Goal: Check status: Check status

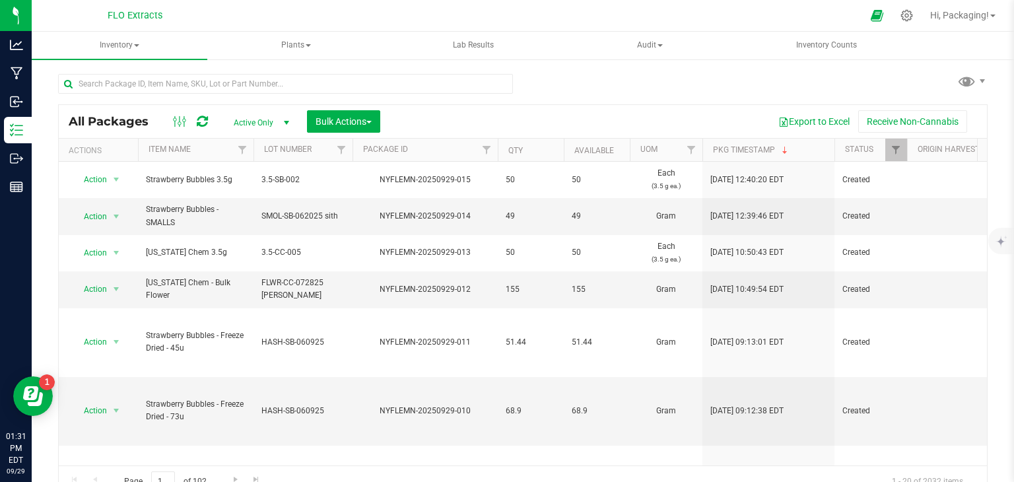
click at [639, 95] on div "All Packages Active Only Active Only Lab Samples Locked All Bulk Actions Add to…" at bounding box center [523, 279] width 930 height 437
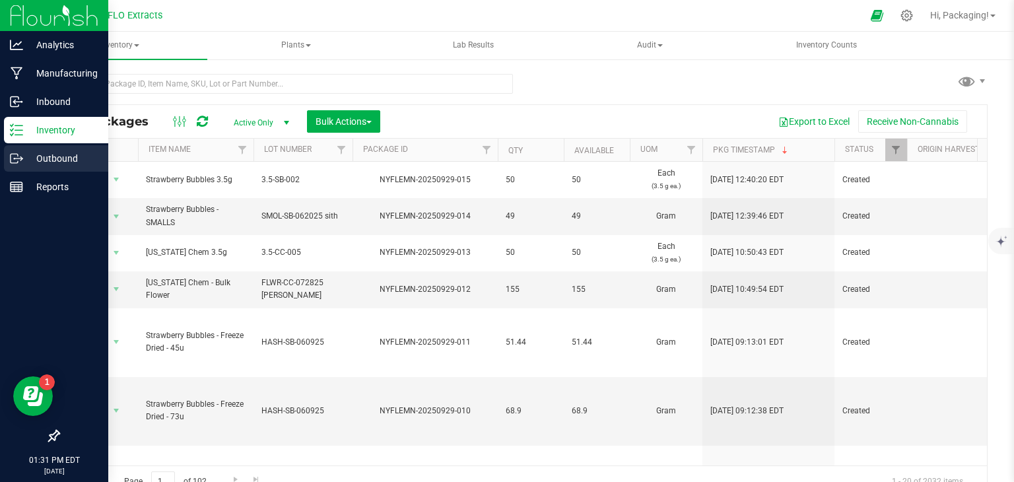
click at [48, 162] on p "Outbound" at bounding box center [62, 159] width 79 height 16
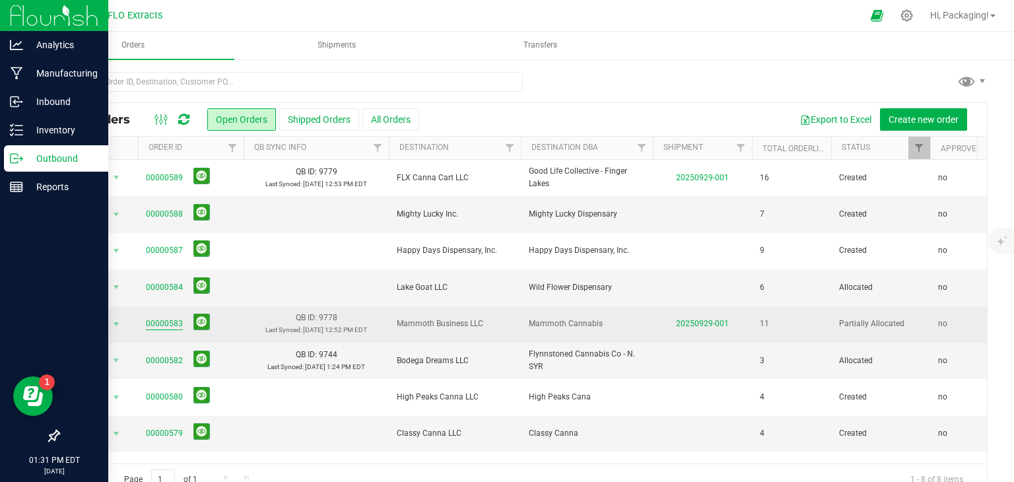
click at [152, 320] on link "00000583" at bounding box center [164, 324] width 37 height 13
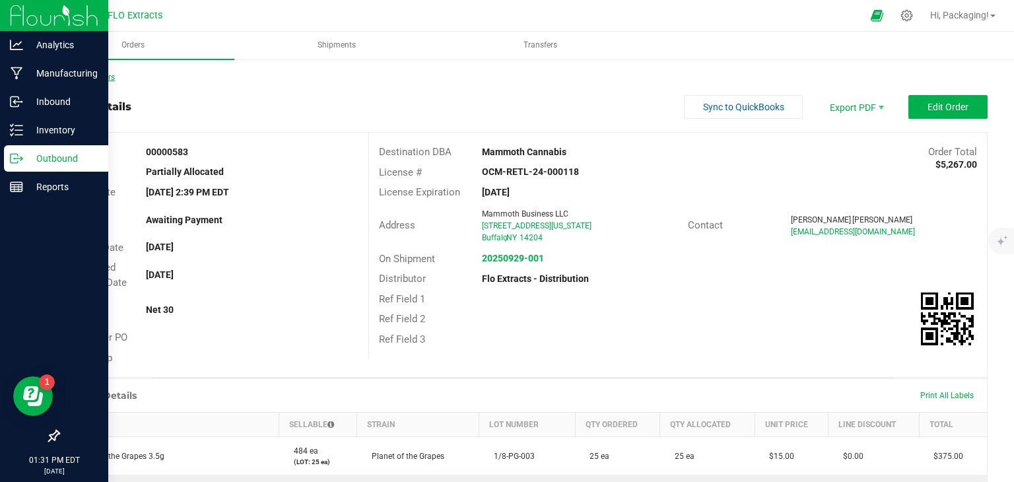
click at [100, 76] on link "Back to Orders" at bounding box center [86, 77] width 57 height 9
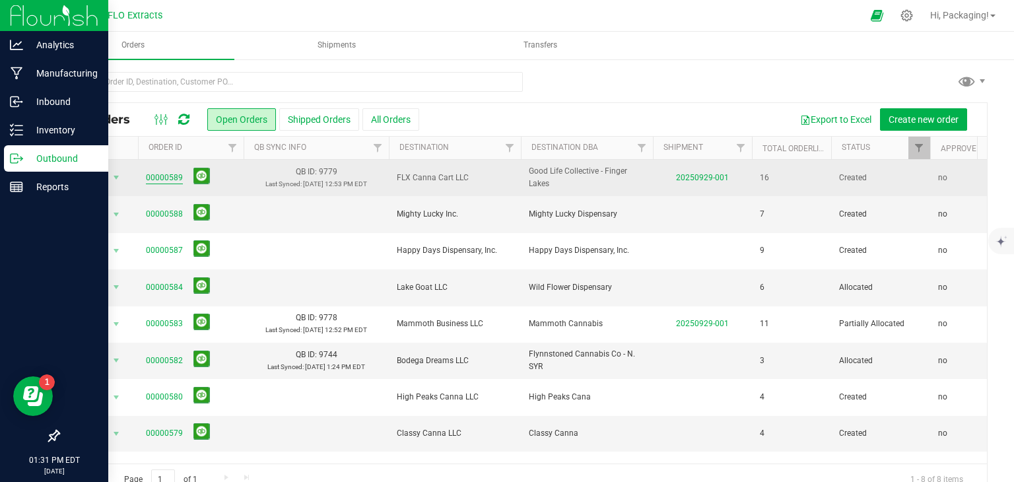
click at [168, 176] on link "00000589" at bounding box center [164, 178] width 37 height 13
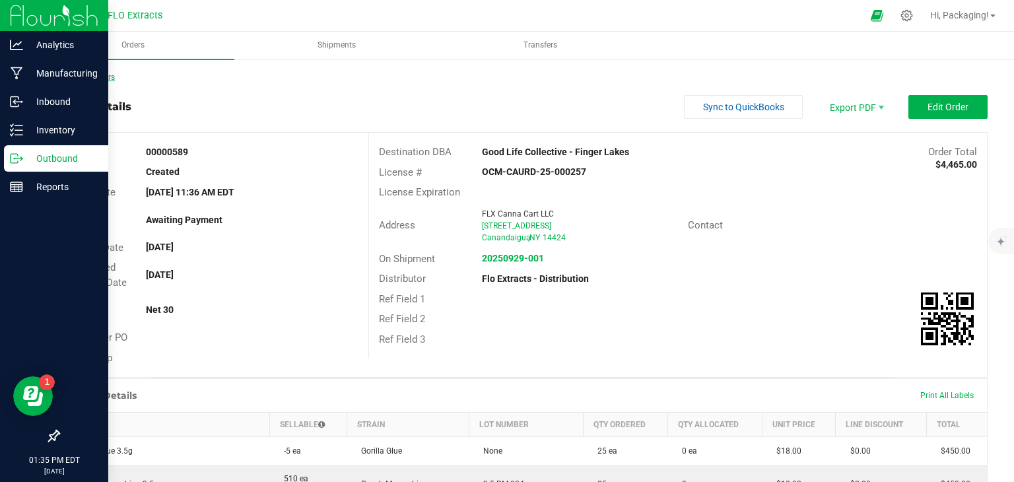
click at [92, 76] on link "Back to Orders" at bounding box center [86, 77] width 57 height 9
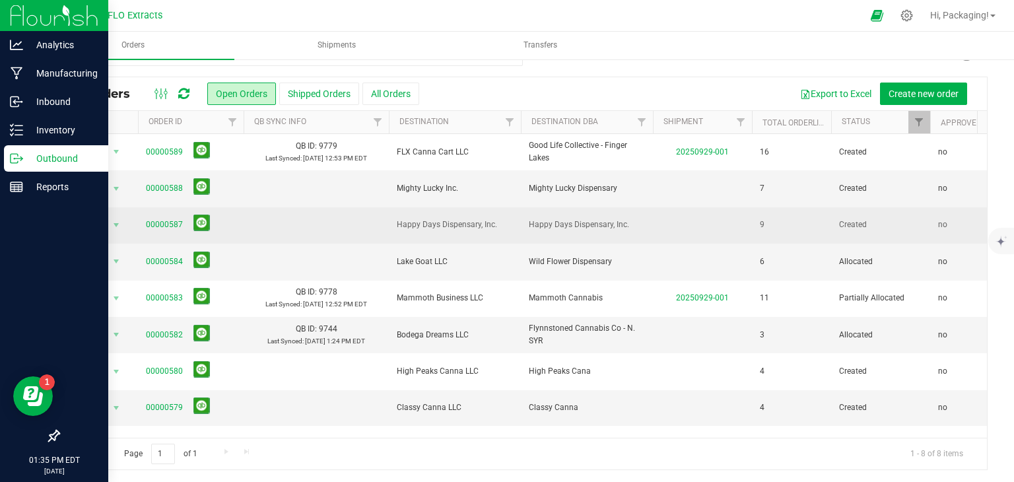
scroll to position [26, 0]
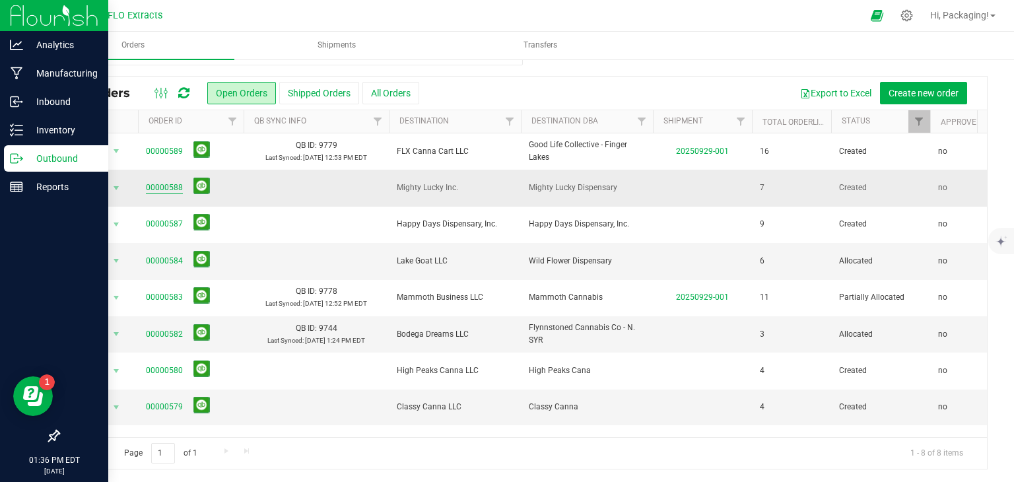
click at [169, 190] on link "00000588" at bounding box center [164, 188] width 37 height 13
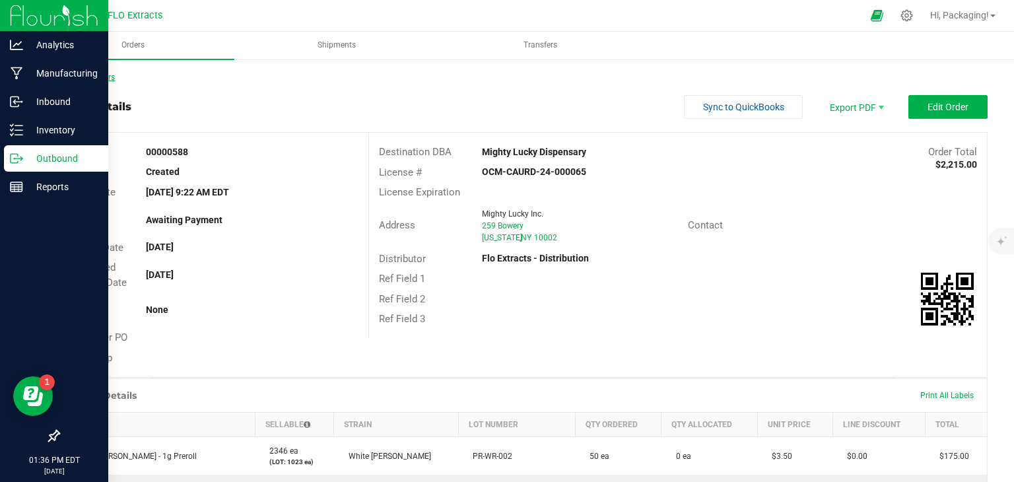
click at [108, 79] on link "Back to Orders" at bounding box center [86, 77] width 57 height 9
